Goal: Transaction & Acquisition: Subscribe to service/newsletter

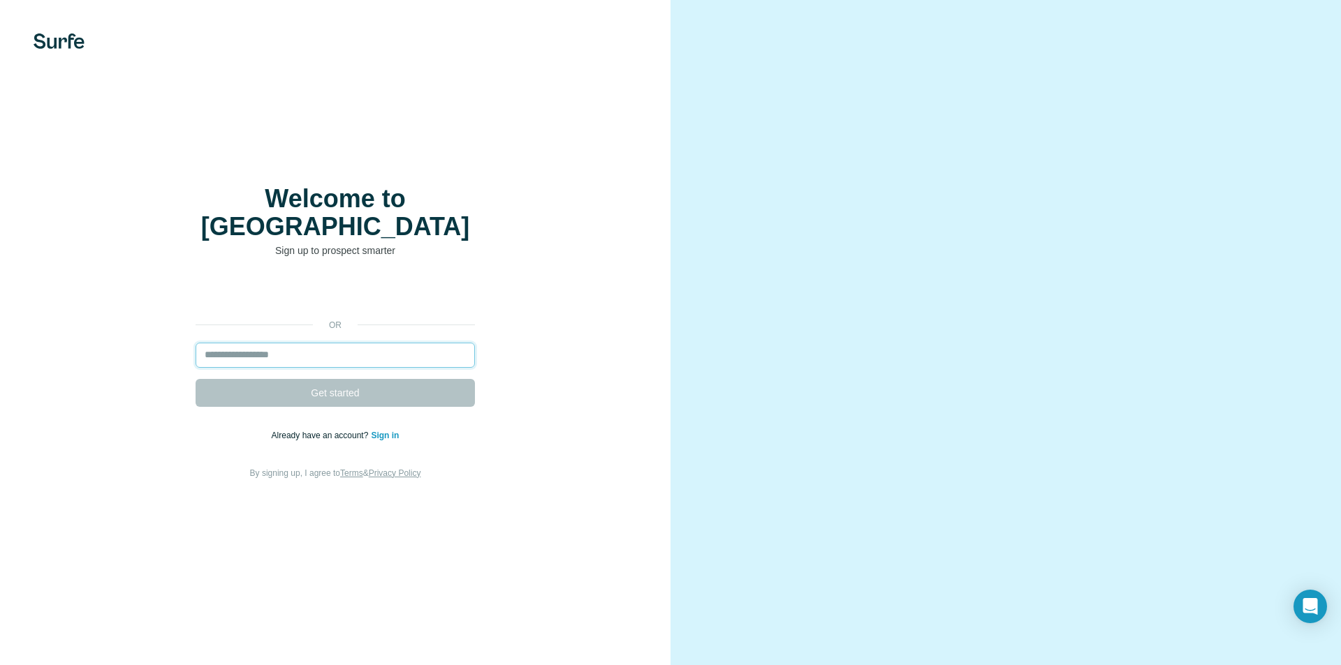
click at [272, 343] on input "email" at bounding box center [335, 355] width 279 height 25
click at [274, 343] on input "email" at bounding box center [335, 355] width 279 height 25
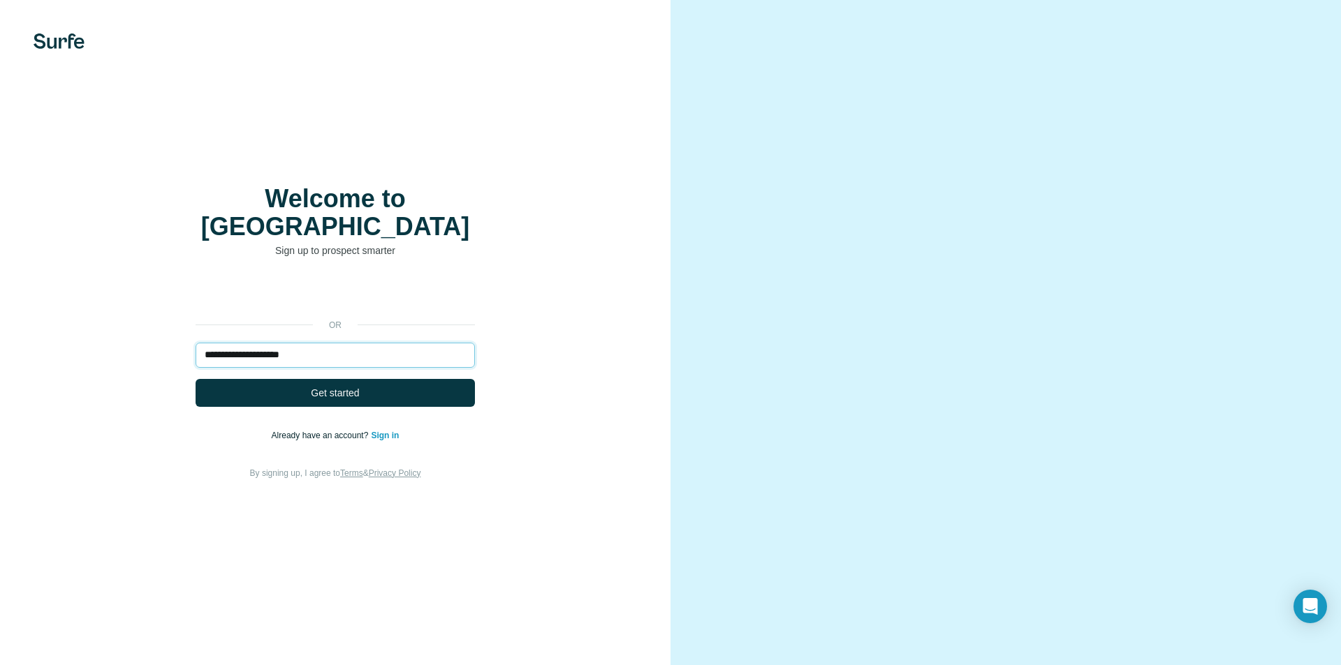
type input "**********"
click at [196, 379] on button "Get started" at bounding box center [335, 393] width 279 height 28
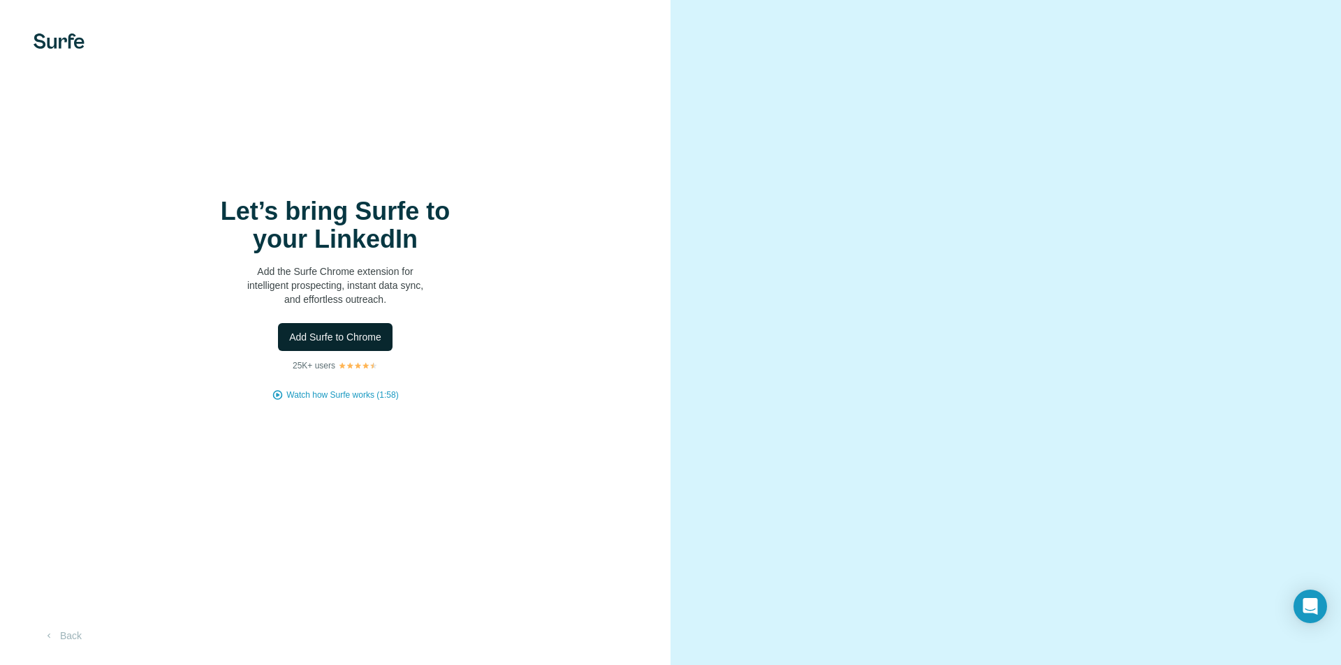
click at [330, 335] on span "Add Surfe to Chrome" at bounding box center [335, 337] width 92 height 14
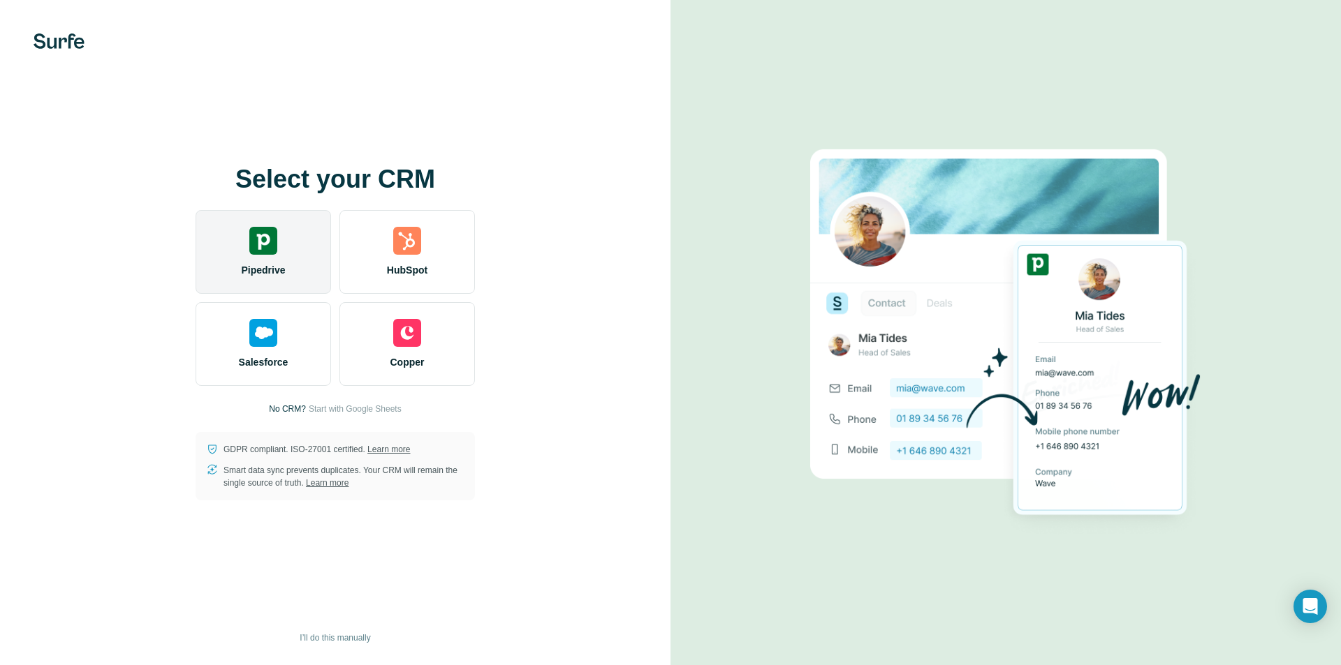
click at [270, 228] on img at bounding box center [263, 241] width 28 height 28
click at [283, 241] on div "Pipedrive" at bounding box center [263, 252] width 135 height 84
click at [249, 235] on img at bounding box center [263, 241] width 28 height 28
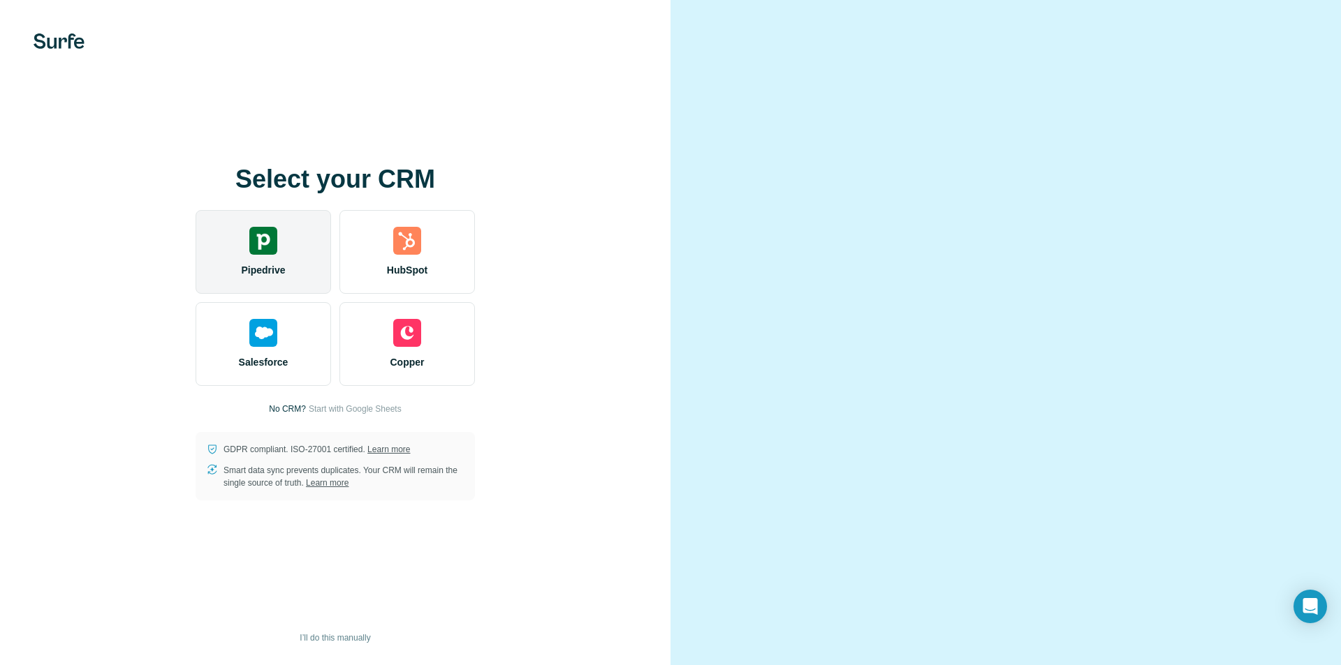
click at [272, 251] on img at bounding box center [263, 241] width 28 height 28
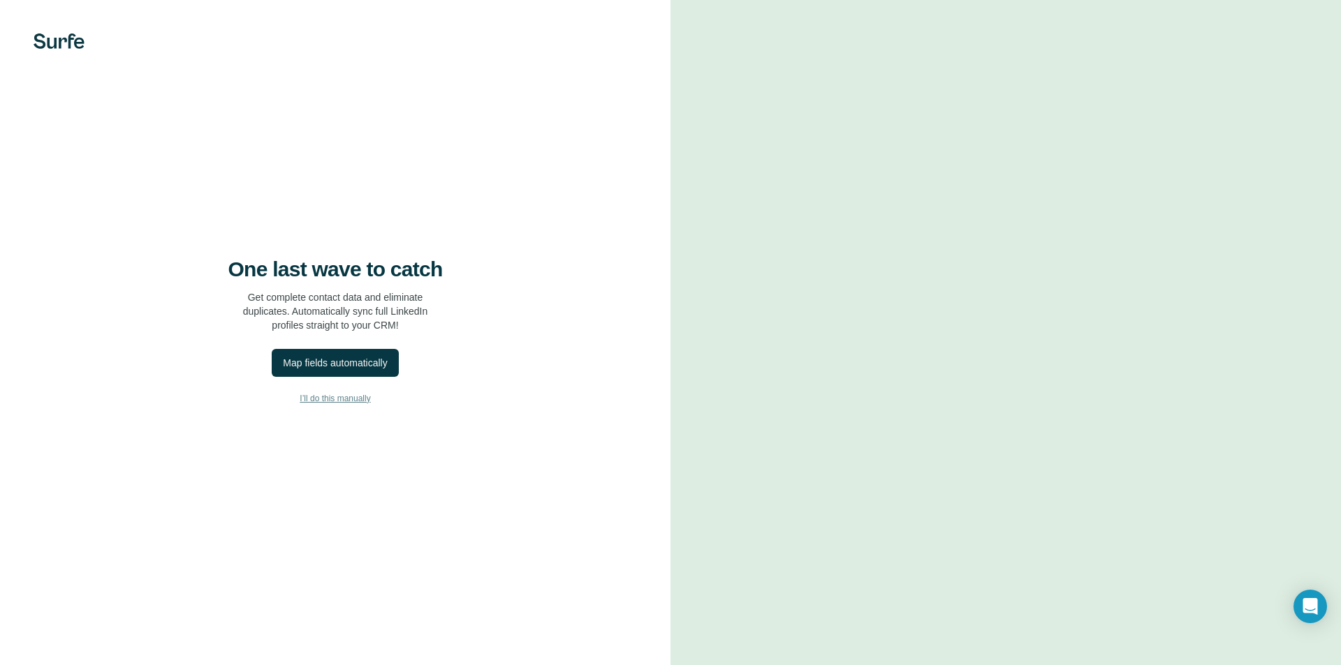
click at [346, 402] on span "I’ll do this manually" at bounding box center [335, 398] width 71 height 13
